Goal: Task Accomplishment & Management: Manage account settings

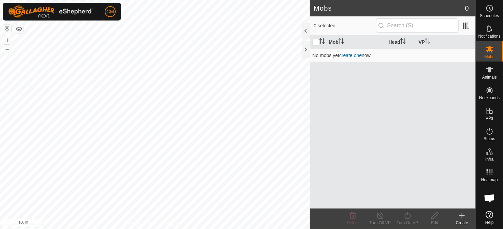
click at [0, 228] on html "CM Schedules Notifications Mobs Animals Neckbands VPs Status Infra Heatmap Help…" at bounding box center [251, 114] width 503 height 229
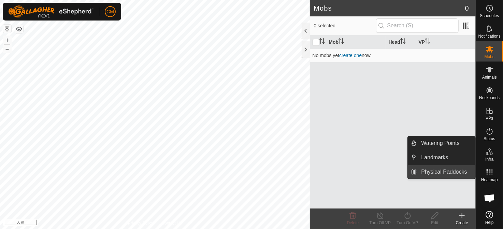
click at [445, 171] on link "Physical Paddocks" at bounding box center [447, 172] width 58 height 14
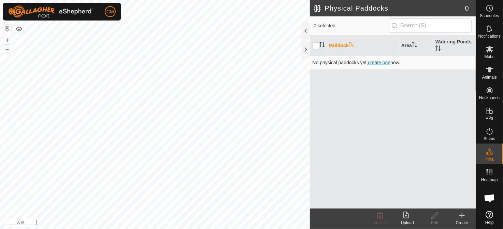
click at [374, 61] on span "create one" at bounding box center [379, 62] width 23 height 5
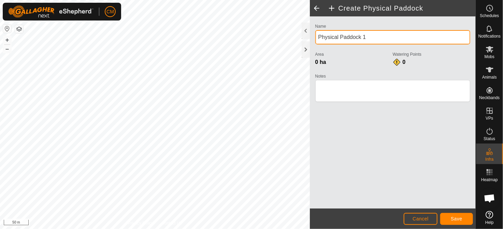
click at [369, 36] on input "Physical Paddock 1" at bounding box center [393, 37] width 155 height 14
type input "P"
type input "ridge paddock"
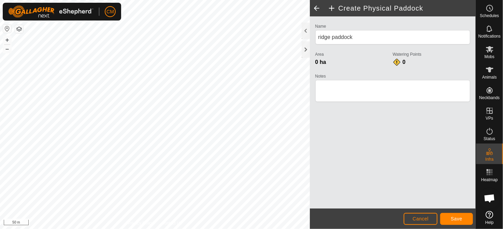
click at [363, 108] on div "Notes" at bounding box center [393, 91] width 155 height 38
click at [449, 217] on button "Save" at bounding box center [457, 219] width 33 height 12
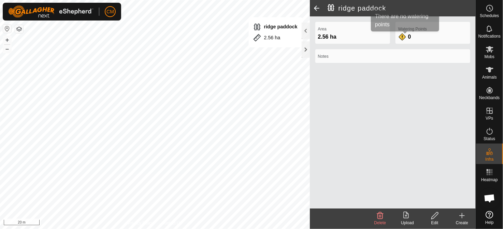
click at [408, 36] on span "0" at bounding box center [409, 37] width 3 height 6
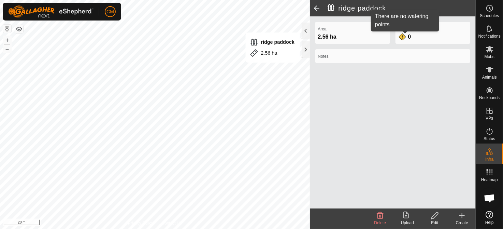
click at [401, 36] on div "0" at bounding box center [406, 37] width 14 height 8
click at [403, 36] on div "0" at bounding box center [406, 37] width 14 height 8
click at [409, 36] on span "0" at bounding box center [409, 37] width 3 height 6
click at [416, 36] on div "Watering Points 0" at bounding box center [433, 33] width 75 height 22
click at [415, 39] on div "Watering Points 0" at bounding box center [433, 33] width 75 height 22
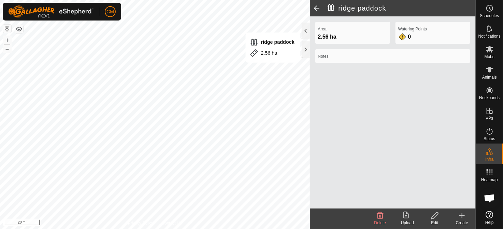
click at [415, 39] on div "Watering Points 0" at bounding box center [433, 33] width 75 height 22
click at [433, 218] on icon at bounding box center [435, 215] width 9 height 8
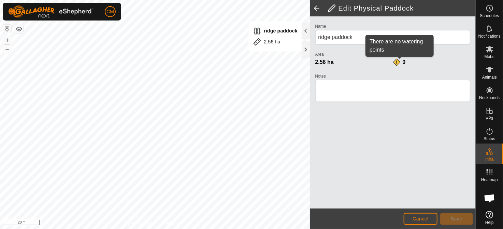
click at [398, 60] on div "0" at bounding box center [400, 62] width 14 height 8
click at [400, 59] on div "0" at bounding box center [400, 62] width 14 height 8
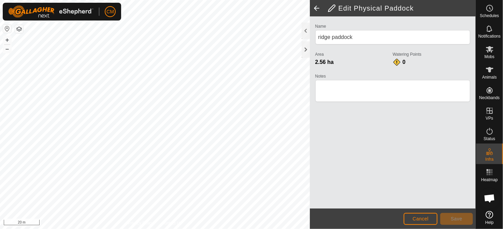
click at [398, 65] on div "0" at bounding box center [400, 62] width 14 height 8
click at [397, 61] on div "0" at bounding box center [400, 62] width 14 height 8
click at [404, 63] on span "0" at bounding box center [404, 62] width 3 height 6
click at [425, 219] on span "Cancel" at bounding box center [421, 218] width 16 height 5
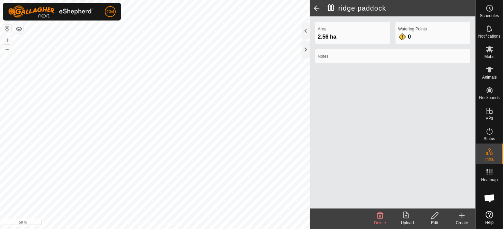
click at [462, 216] on icon at bounding box center [462, 216] width 5 height 0
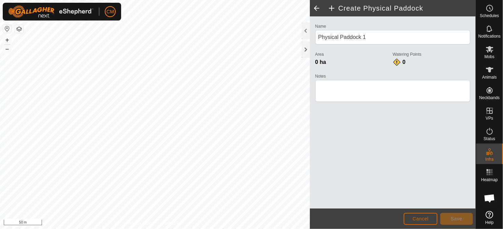
click at [423, 218] on span "Cancel" at bounding box center [421, 218] width 16 height 5
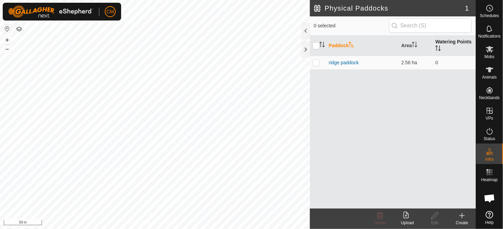
click at [448, 40] on th "Watering Points" at bounding box center [454, 46] width 43 height 20
click at [436, 64] on td "0" at bounding box center [454, 63] width 43 height 14
click at [437, 47] on icon "Activate to sort" at bounding box center [438, 47] width 5 height 5
click at [444, 40] on th "Watering Points" at bounding box center [454, 46] width 43 height 20
click at [446, 42] on th "Watering Points" at bounding box center [454, 46] width 43 height 20
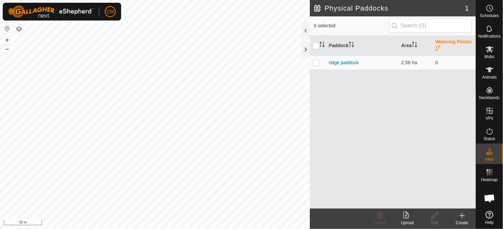
click at [436, 36] on th "Watering Points" at bounding box center [454, 46] width 43 height 20
click at [339, 61] on link "ridge paddock" at bounding box center [344, 62] width 30 height 5
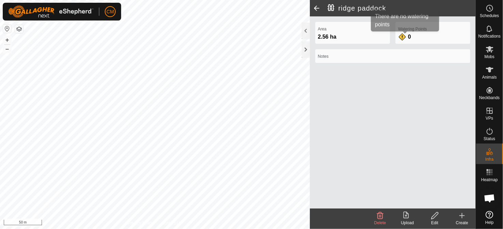
click at [402, 36] on div "0" at bounding box center [406, 37] width 14 height 8
click at [320, 8] on span at bounding box center [317, 8] width 14 height 16
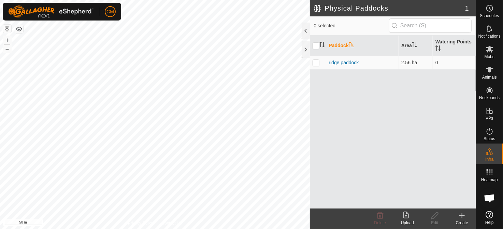
click at [462, 218] on icon at bounding box center [462, 215] width 8 height 8
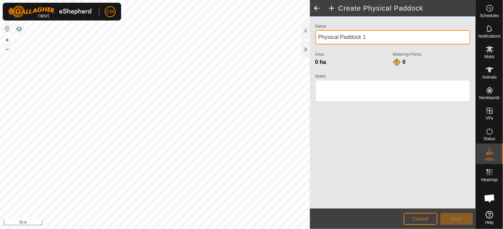
click at [271, 41] on div "Create Physical Paddock Name Physical Paddock 1 Area 0 ha Watering Points 0 Not…" at bounding box center [238, 114] width 476 height 229
type input "P"
type input "e"
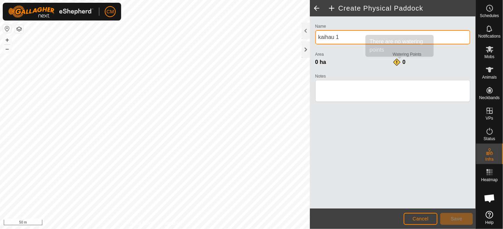
type input "kaihau 1"
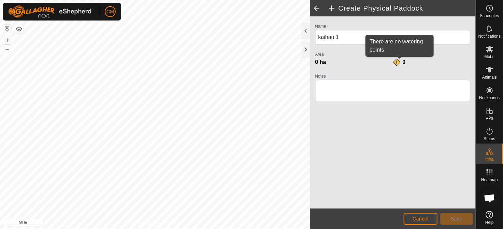
click at [398, 61] on div "0" at bounding box center [400, 62] width 14 height 8
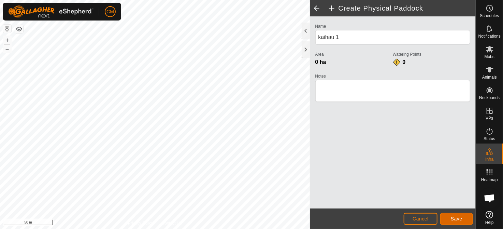
click at [450, 219] on button "Save" at bounding box center [457, 219] width 33 height 12
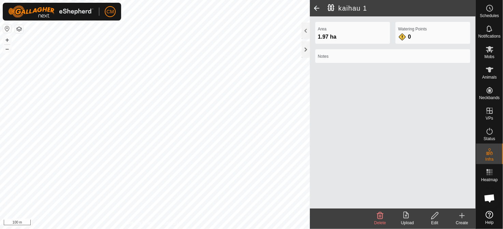
click at [202, 0] on html "CM Schedules Notifications Mobs Animals Neckbands VPs Status Infra Heatmap Help…" at bounding box center [251, 114] width 503 height 229
click at [156, 0] on html "CM Schedules Notifications Mobs Animals Neckbands VPs Status Infra Heatmap Help…" at bounding box center [251, 114] width 503 height 229
click at [193, 0] on html "CM Schedules Notifications Mobs Animals Neckbands VPs Status Infra Heatmap Help…" at bounding box center [251, 114] width 503 height 229
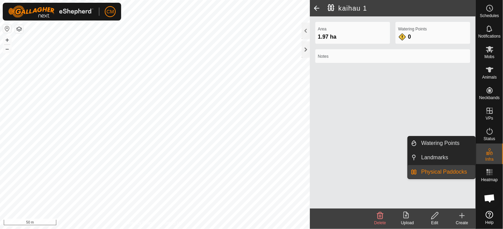
click at [462, 218] on icon at bounding box center [462, 215] width 8 height 8
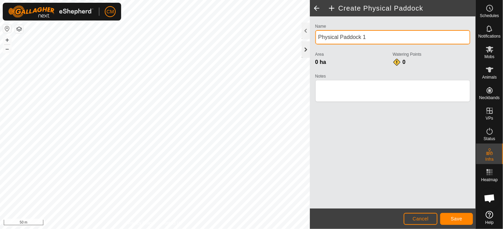
click at [172, 45] on div "Create Physical Paddock Name Physical Paddock 1 Area 0 ha Watering Points 0 Not…" at bounding box center [238, 114] width 476 height 229
type input "bird road Pa paddock"
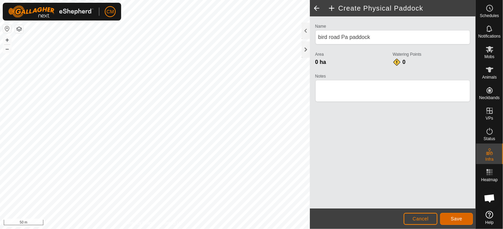
click at [455, 219] on span "Save" at bounding box center [457, 218] width 12 height 5
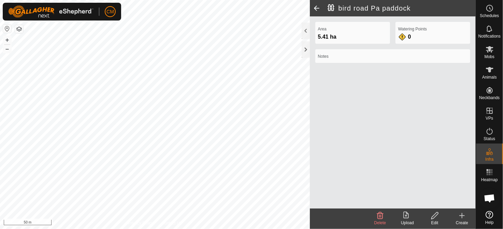
click at [461, 220] on div "Create" at bounding box center [462, 223] width 27 height 6
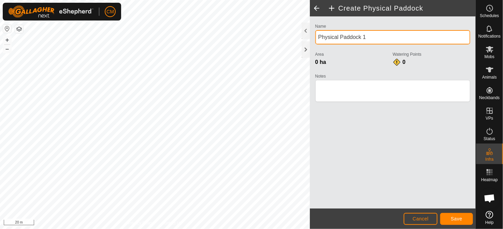
click at [157, 29] on div "Create Physical Paddock Name Physical Paddock 1 Area 0 ha Watering Points 0 Not…" at bounding box center [238, 114] width 476 height 229
click at [373, 38] on input "Physical Paddock 1" at bounding box center [393, 37] width 155 height 14
type input "P"
type input "front flat paddock"
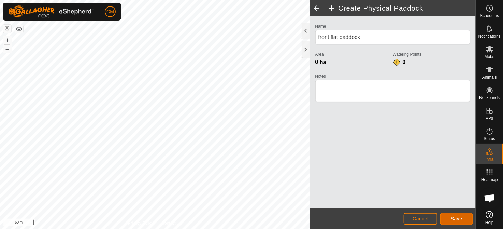
click at [452, 219] on span "Save" at bounding box center [457, 218] width 12 height 5
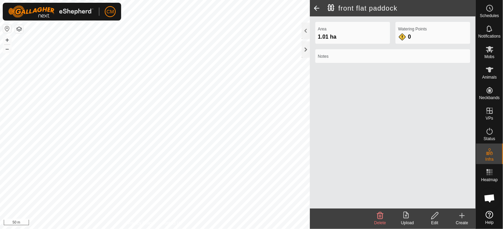
click at [317, 9] on span at bounding box center [317, 8] width 14 height 16
